Goal: Task Accomplishment & Management: Complete application form

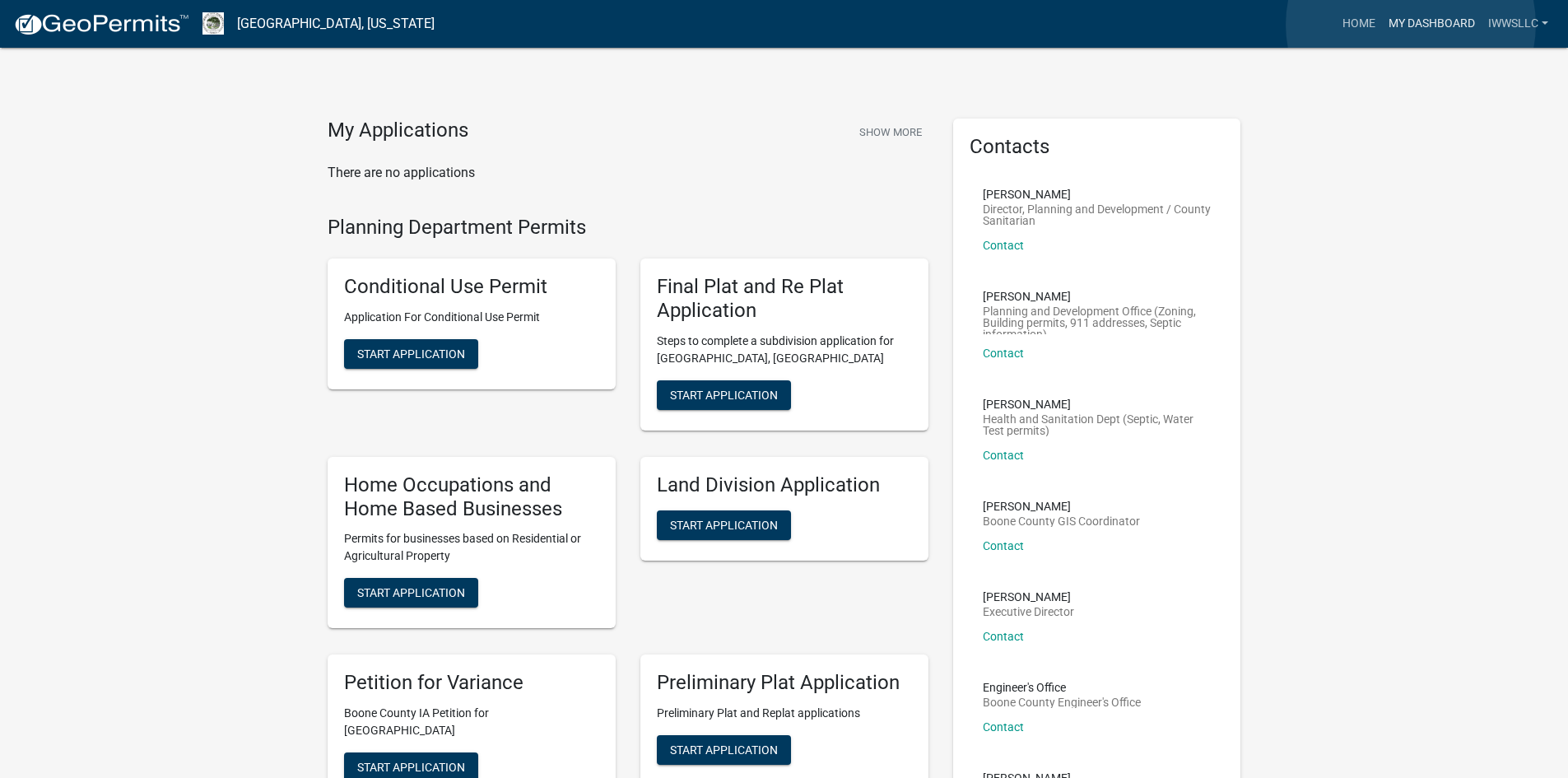
click at [1411, 25] on link "My Dashboard" at bounding box center [1431, 24] width 99 height 31
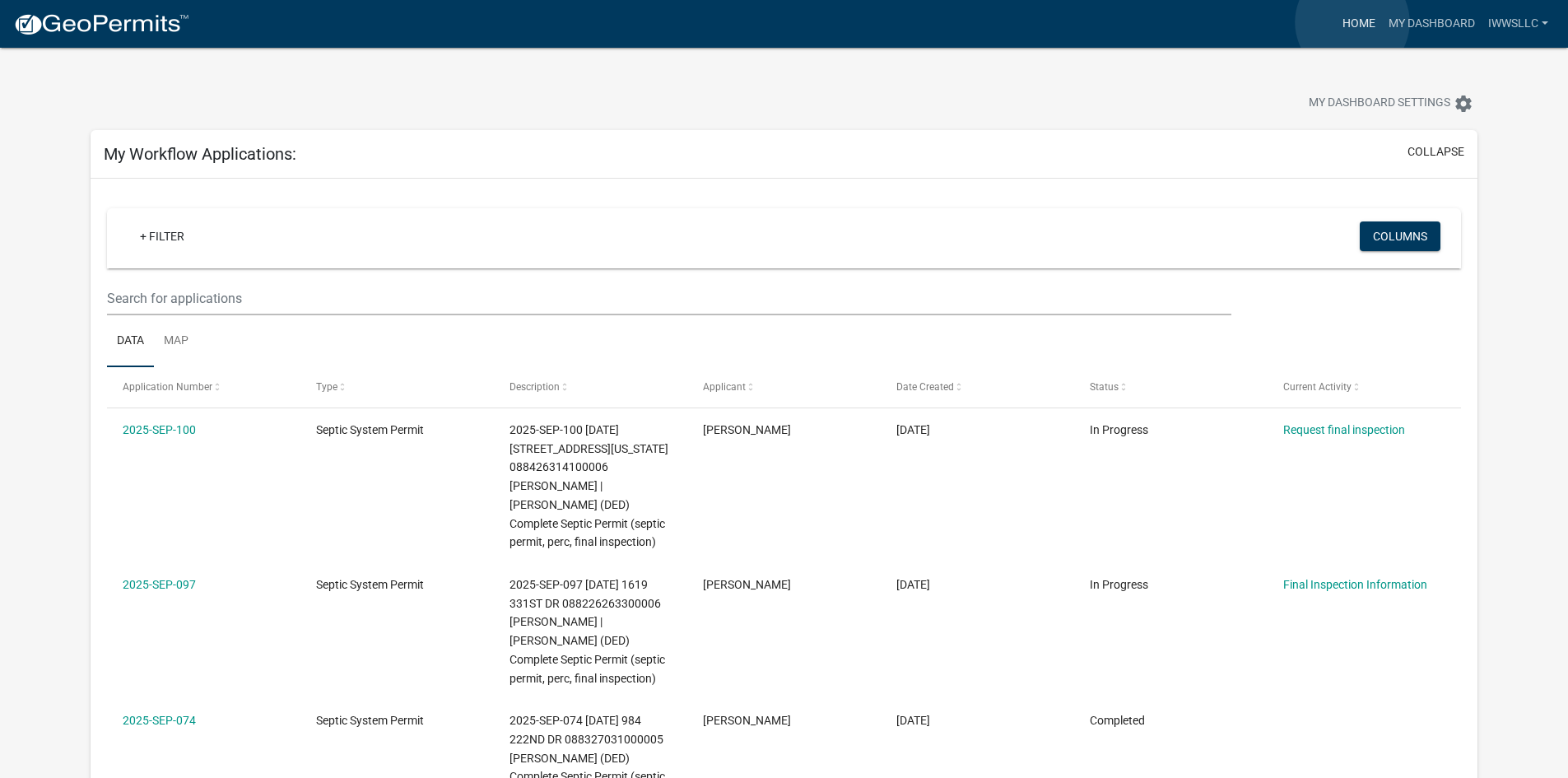
click at [1352, 23] on link "Home" at bounding box center [1358, 24] width 46 height 31
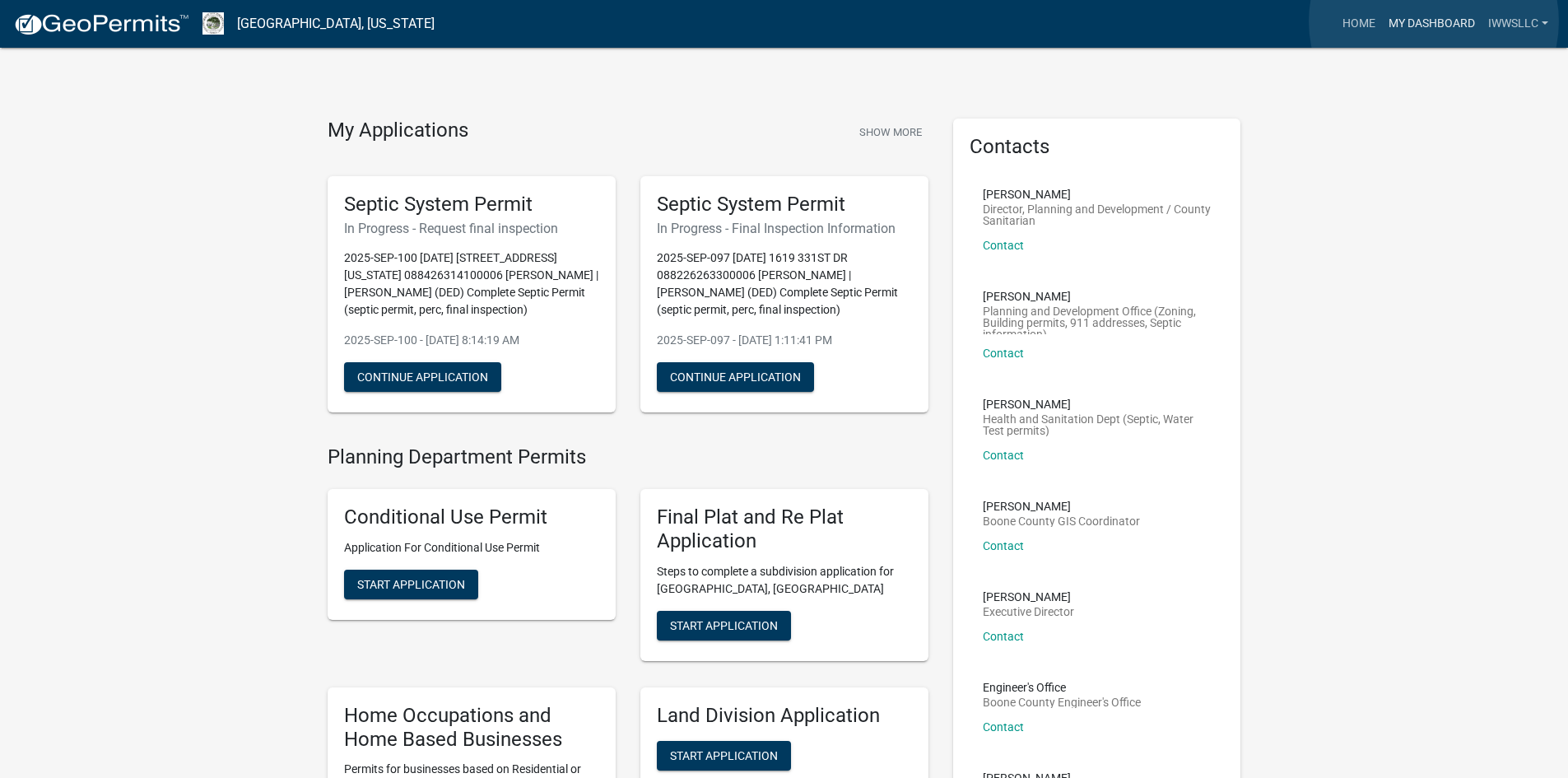
click at [1434, 22] on link "My Dashboard" at bounding box center [1431, 24] width 99 height 31
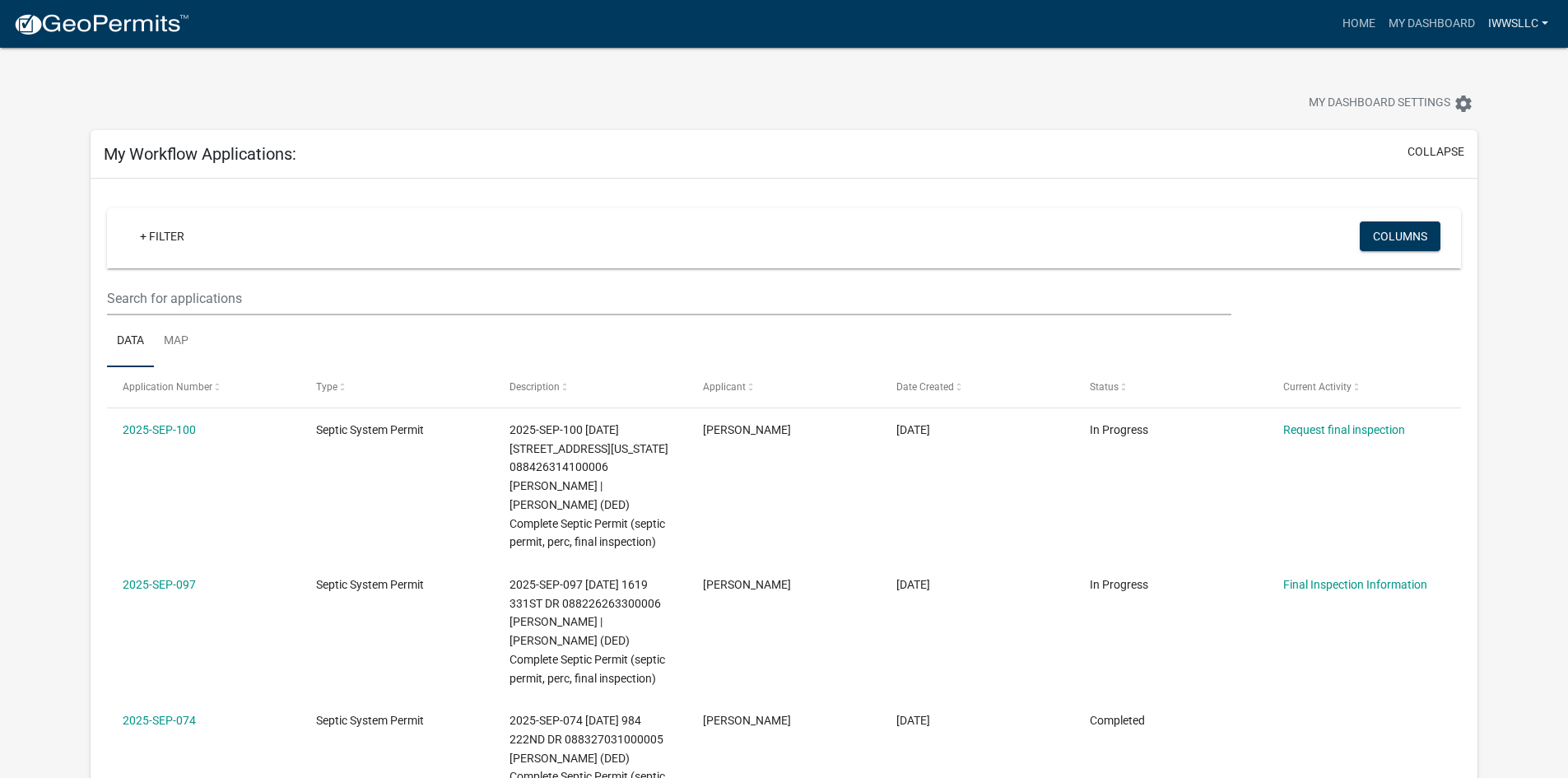
click at [1494, 25] on link "IWWSLLC" at bounding box center [1518, 24] width 74 height 31
click at [1349, 20] on link "Home" at bounding box center [1358, 24] width 46 height 31
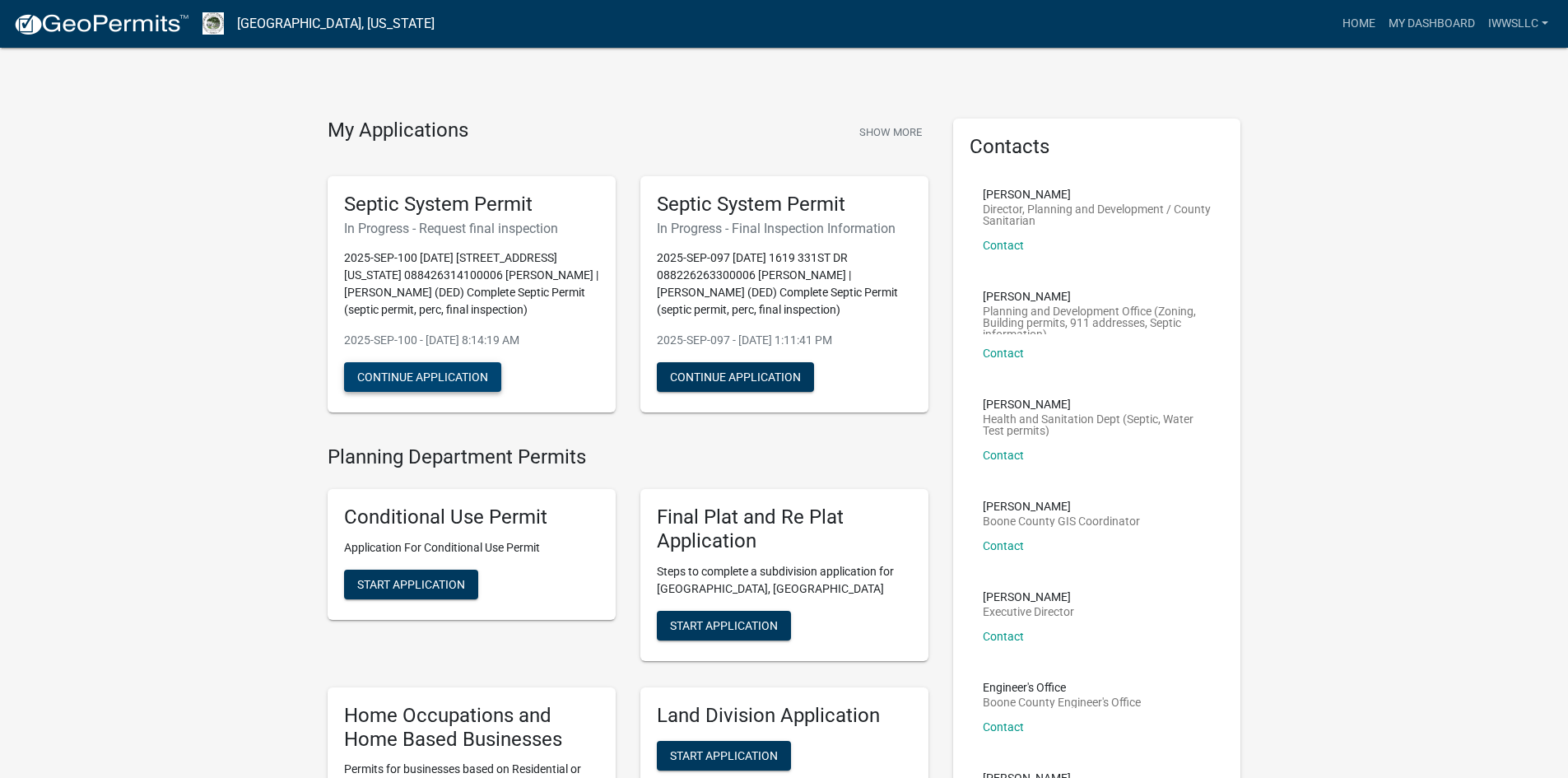
click at [381, 376] on button "Continue Application" at bounding box center [423, 377] width 157 height 29
